Goal: Navigation & Orientation: Find specific page/section

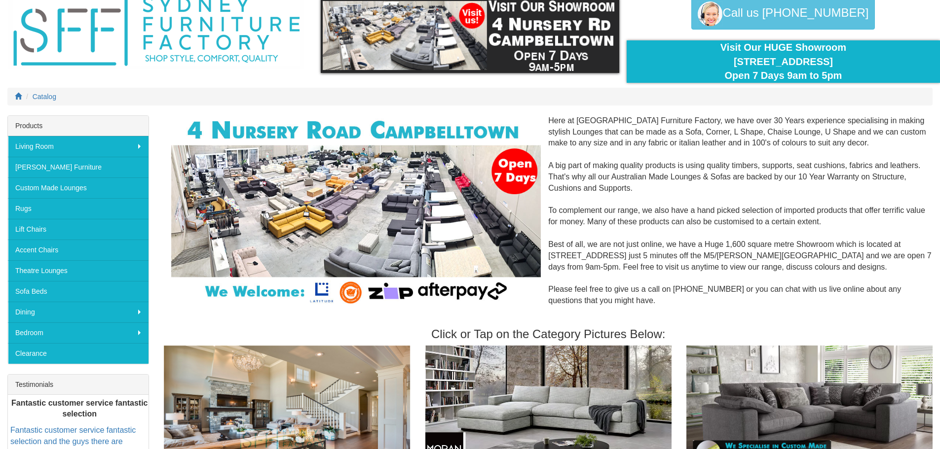
scroll to position [49, 0]
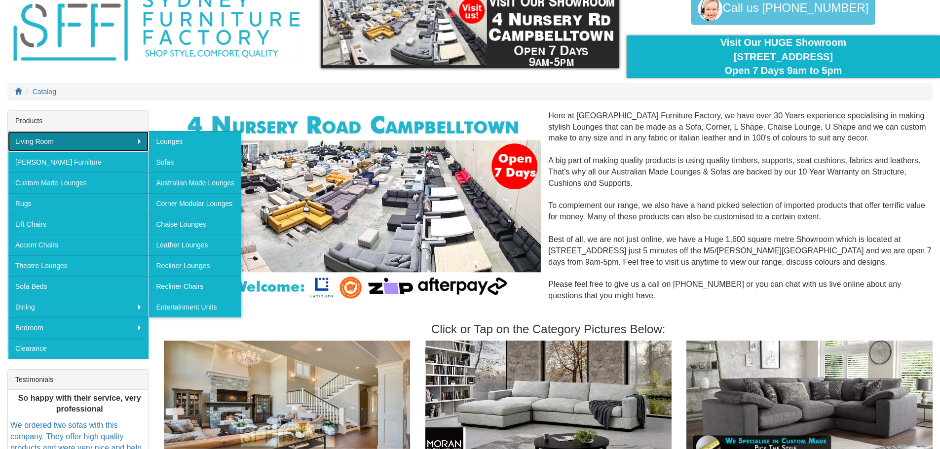
click at [123, 142] on link "Living Room" at bounding box center [78, 141] width 141 height 21
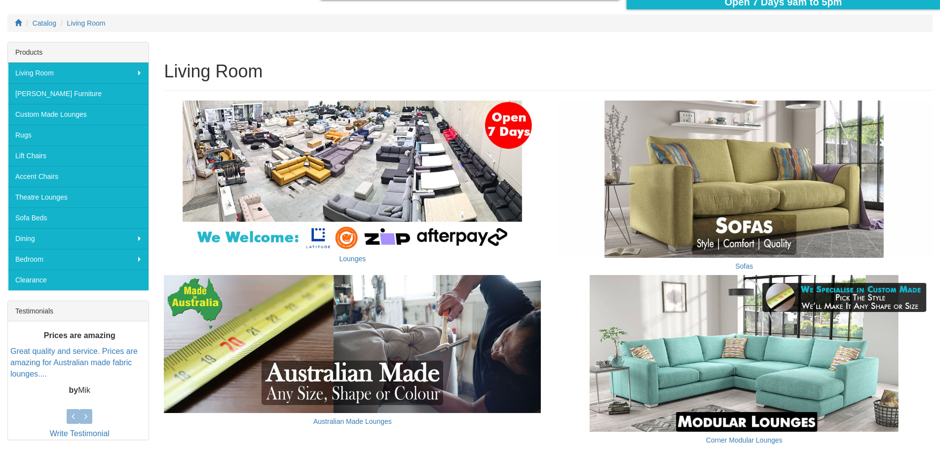
scroll to position [79, 0]
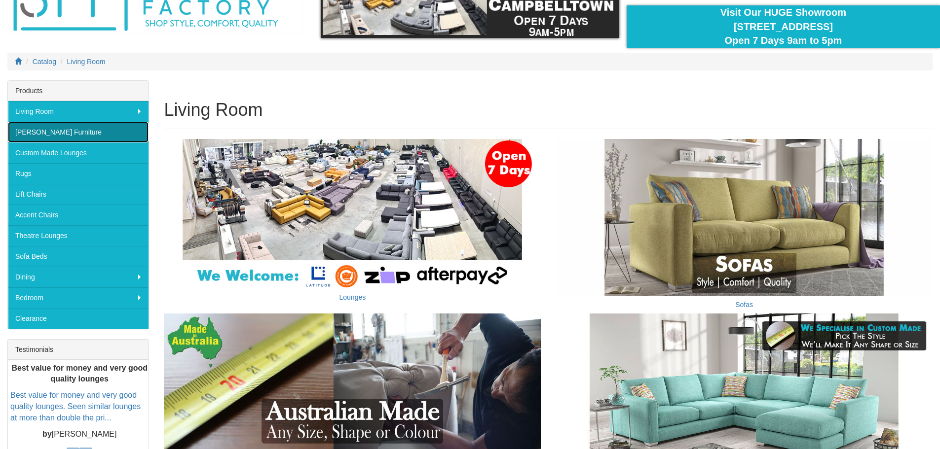
click at [57, 130] on link "[PERSON_NAME] Furniture" at bounding box center [78, 132] width 141 height 21
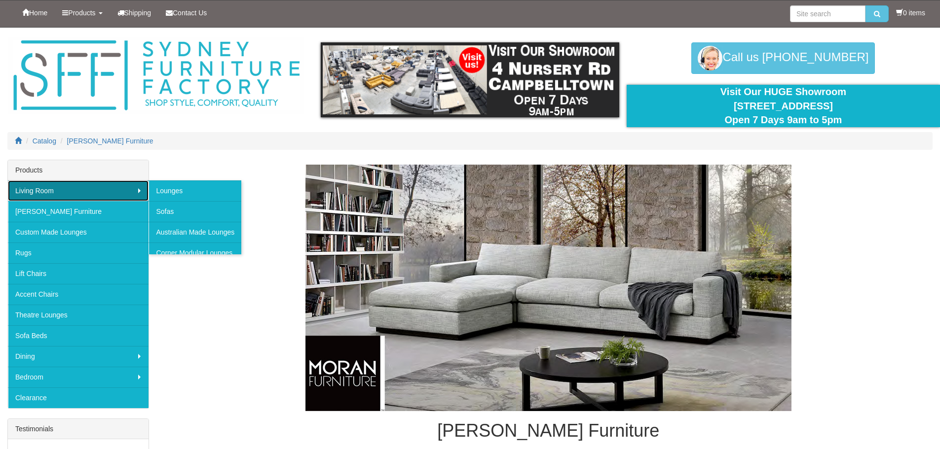
click at [50, 192] on link "Living Room" at bounding box center [78, 191] width 141 height 21
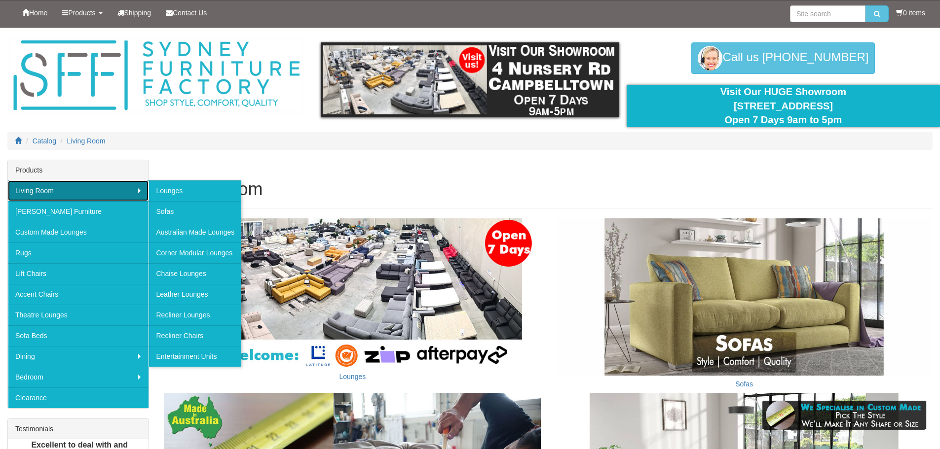
click at [102, 192] on link "Living Room" at bounding box center [78, 191] width 141 height 21
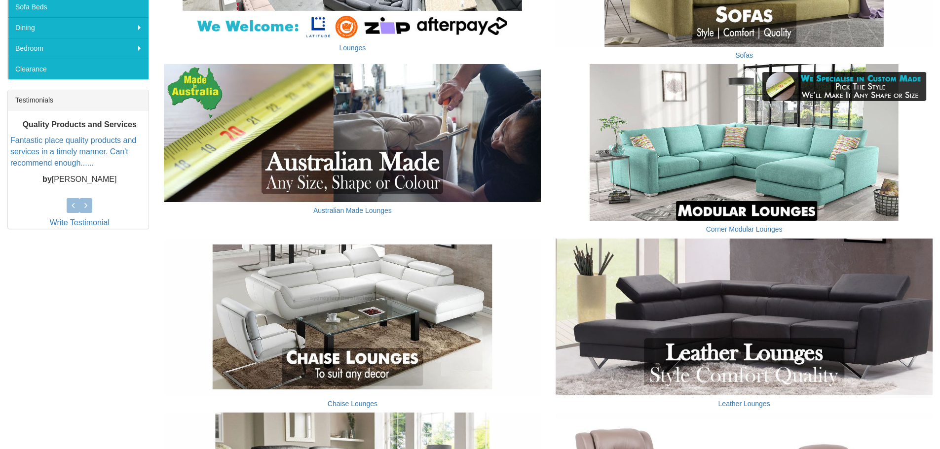
scroll to position [333, 0]
